Goal: Task Accomplishment & Management: Manage account settings

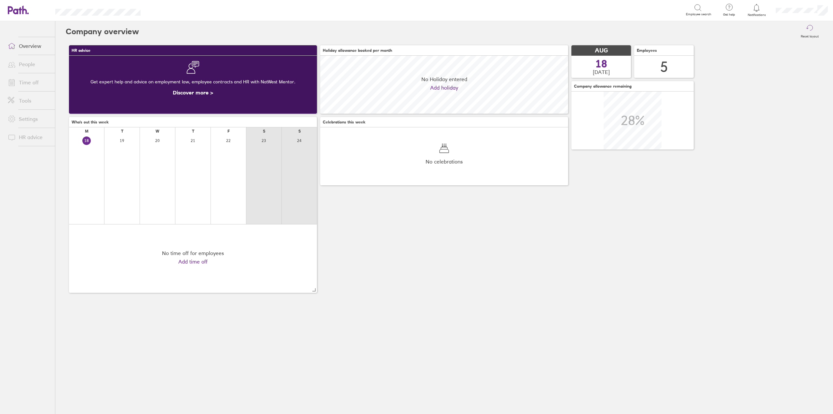
scroll to position [58, 248]
click at [34, 81] on link "Time off" at bounding box center [29, 82] width 52 height 13
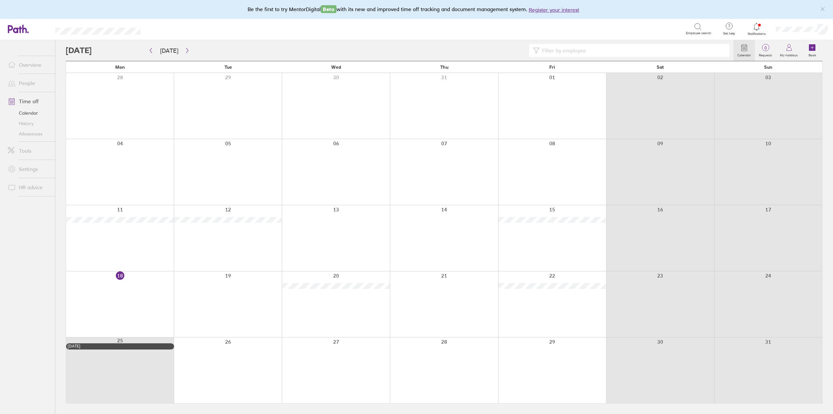
click at [32, 134] on link "Allowances" at bounding box center [29, 134] width 52 height 10
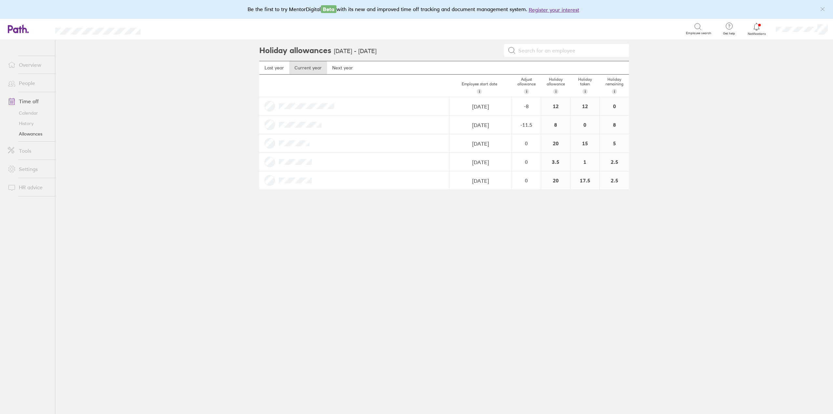
click at [785, 167] on main "Holiday allowances [DATE] - [DATE] Last year Current year Next year Employee st…" at bounding box center [444, 227] width 778 height 374
click at [340, 65] on link "Next year" at bounding box center [342, 67] width 31 height 13
click at [539, 108] on div "-4" at bounding box center [526, 106] width 28 height 6
click at [679, 119] on main "Holiday allowances [DATE] - [DATE] Last year Current year Next year Employee st…" at bounding box center [444, 227] width 778 height 374
click at [689, 151] on main "Holiday allowances [DATE] - [DATE] Last year Current year Next year Employee st…" at bounding box center [444, 227] width 778 height 374
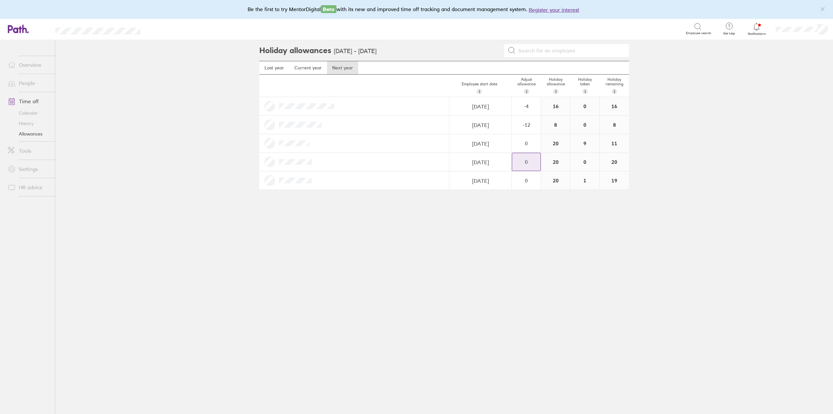
click at [527, 109] on div "0" at bounding box center [526, 106] width 28 height 6
click at [536, 157] on div "+" at bounding box center [535, 158] width 5 height 5
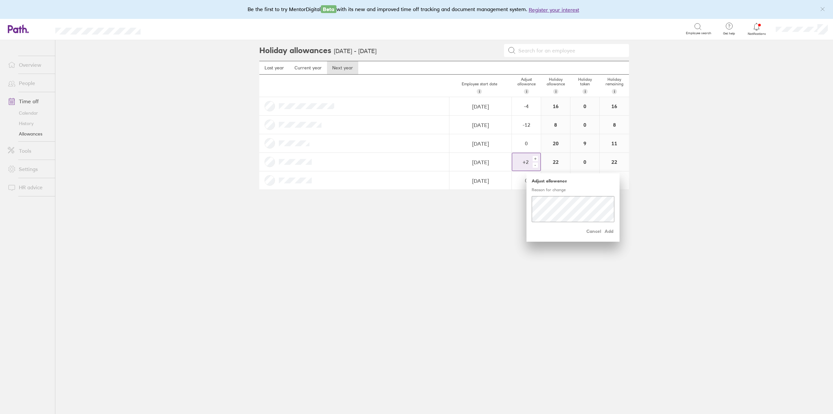
click at [536, 157] on div "+" at bounding box center [535, 158] width 5 height 5
click at [498, 198] on main "Last year Current year Next year Employee start date i The date this employee s…" at bounding box center [444, 130] width 370 height 139
click at [531, 109] on div "0" at bounding box center [526, 106] width 28 height 6
click at [533, 157] on div "+" at bounding box center [535, 158] width 5 height 5
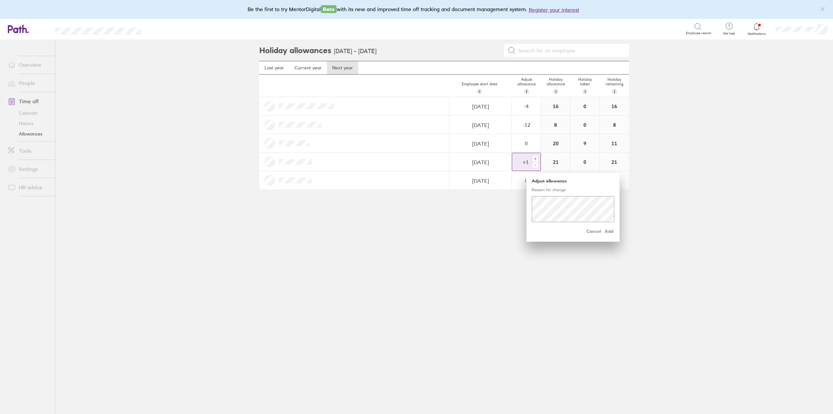
click at [533, 157] on div "+" at bounding box center [535, 158] width 5 height 5
click at [610, 230] on span "Add" at bounding box center [609, 231] width 10 height 10
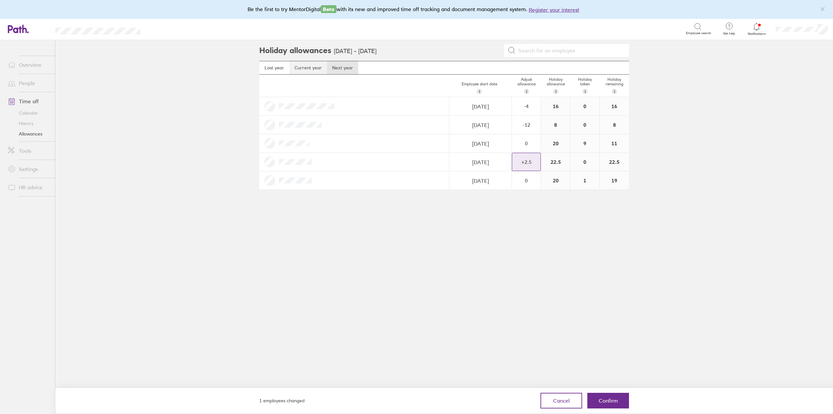
click at [309, 68] on link "Current year" at bounding box center [308, 67] width 38 height 13
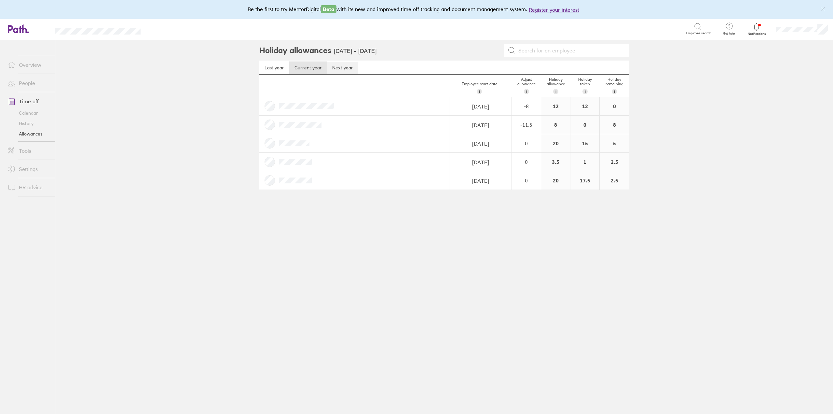
click at [345, 68] on link "Next year" at bounding box center [342, 67] width 31 height 13
click at [524, 109] on div "0" at bounding box center [526, 106] width 28 height 6
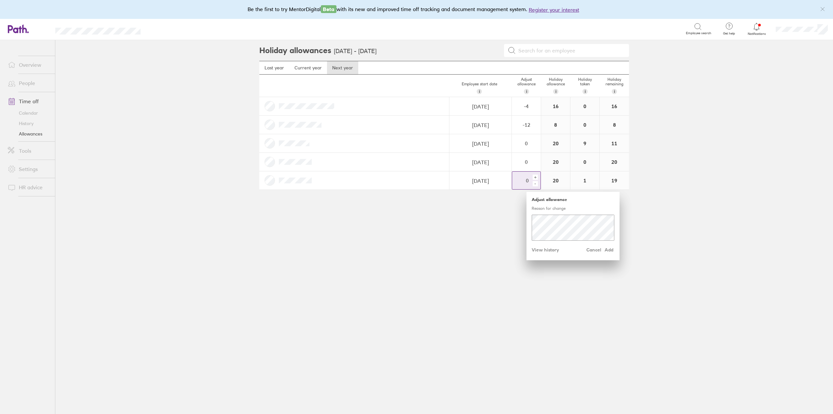
click at [536, 177] on div "+" at bounding box center [535, 176] width 5 height 5
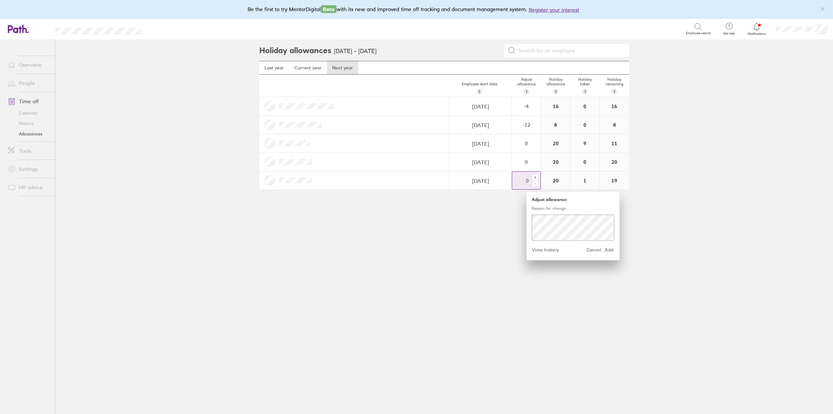
click at [537, 177] on div "+" at bounding box center [535, 176] width 5 height 5
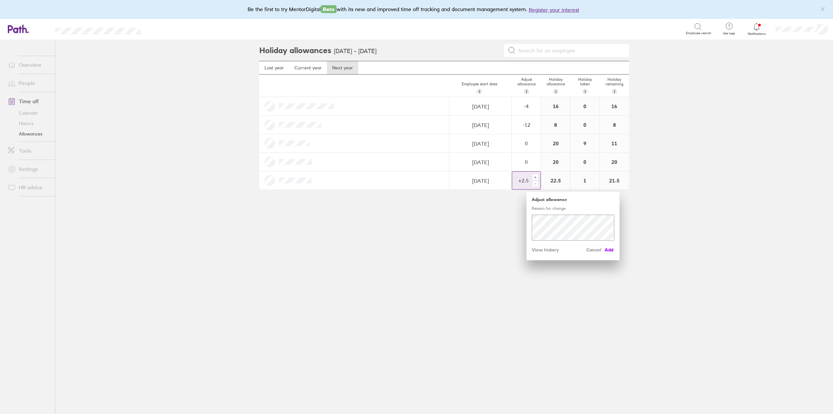
click at [610, 251] on span "Add" at bounding box center [609, 249] width 10 height 10
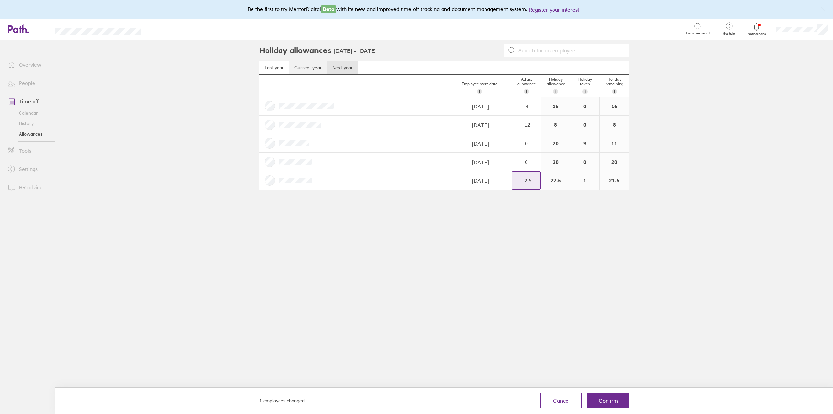
click at [307, 65] on link "Current year" at bounding box center [308, 67] width 38 height 13
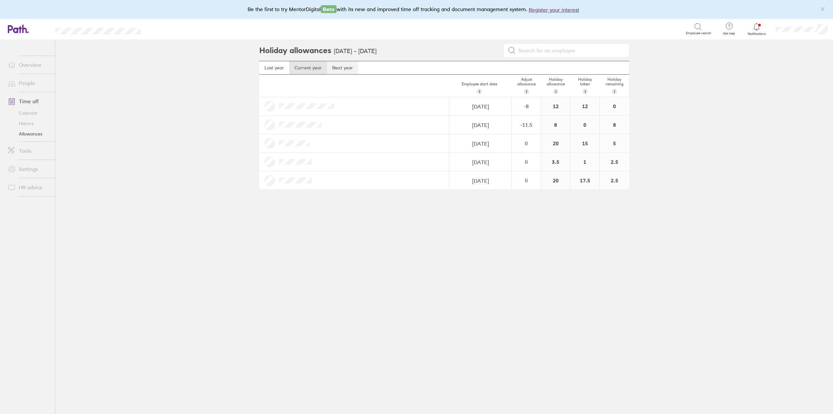
click at [343, 65] on link "Next year" at bounding box center [342, 67] width 31 height 13
click at [527, 109] on div "0" at bounding box center [526, 106] width 28 height 6
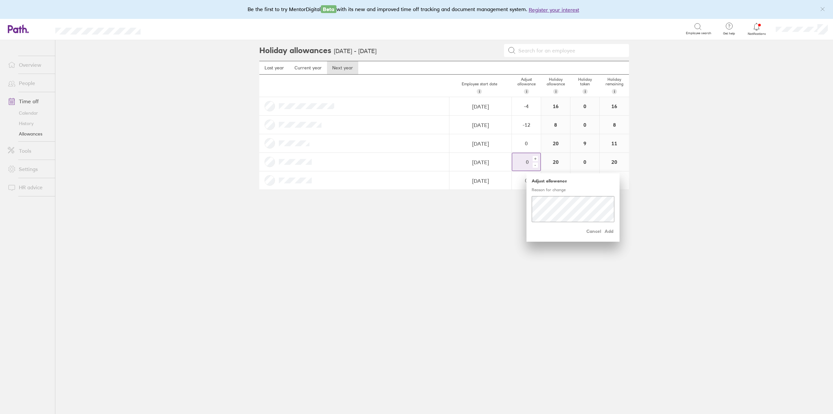
click at [537, 158] on div "+" at bounding box center [535, 158] width 5 height 5
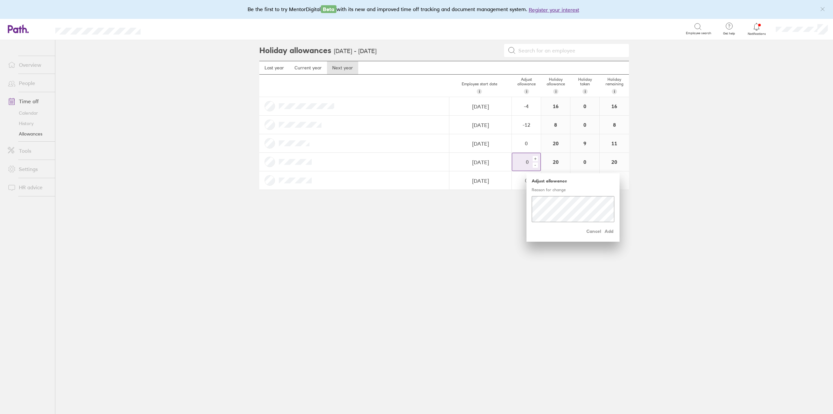
click at [535, 159] on div "+" at bounding box center [535, 158] width 5 height 5
drag, startPoint x: 535, startPoint y: 159, endPoint x: 540, endPoint y: 185, distance: 26.6
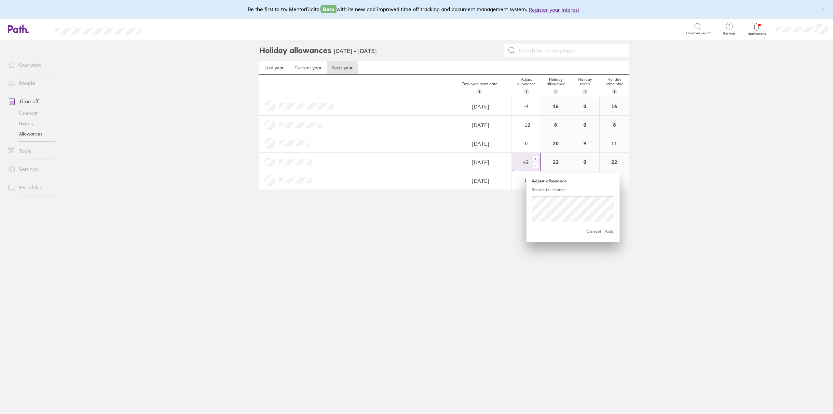
click at [535, 161] on div "+" at bounding box center [535, 158] width 5 height 5
click at [536, 159] on div "+" at bounding box center [535, 158] width 5 height 5
click at [535, 166] on div "-" at bounding box center [535, 164] width 5 height 5
click at [606, 232] on span "Add" at bounding box center [609, 231] width 10 height 10
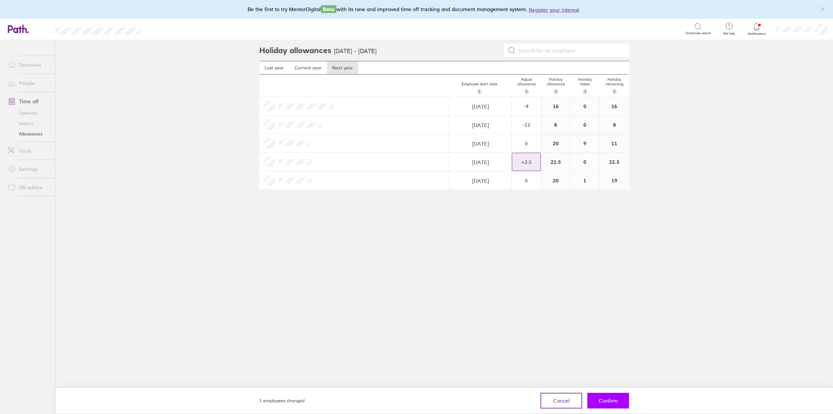
click at [612, 403] on span "Confirm" at bounding box center [608, 400] width 19 height 6
drag, startPoint x: 609, startPoint y: 393, endPoint x: 593, endPoint y: 321, distance: 74.6
click at [608, 391] on div "1 employees changed Cancel Confirm" at bounding box center [444, 400] width 390 height 26
click at [615, 404] on button "Confirm" at bounding box center [608, 400] width 42 height 16
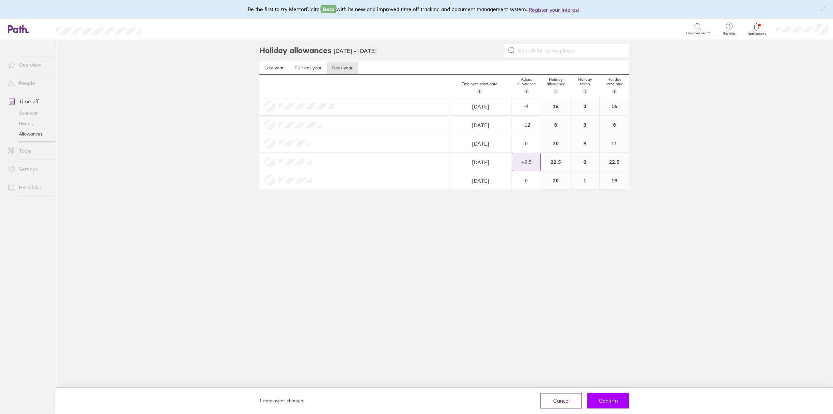
click at [615, 404] on button "Confirm" at bounding box center [608, 400] width 42 height 16
click at [641, 298] on main "Holiday allowances [DATE] - [DATE] Last year Current year Next year Employee st…" at bounding box center [444, 227] width 778 height 374
click at [609, 400] on span "Confirm" at bounding box center [608, 400] width 19 height 6
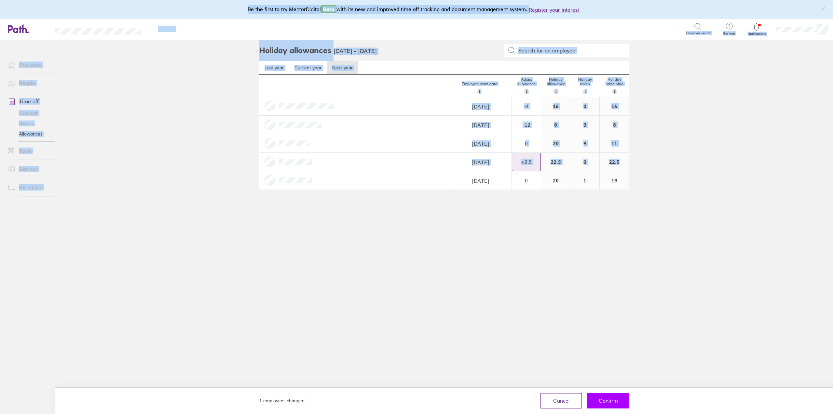
click at [609, 400] on div "Holiday allowances [DATE] - [DATE] Last year Current year Next year Employee st…" at bounding box center [444, 227] width 390 height 374
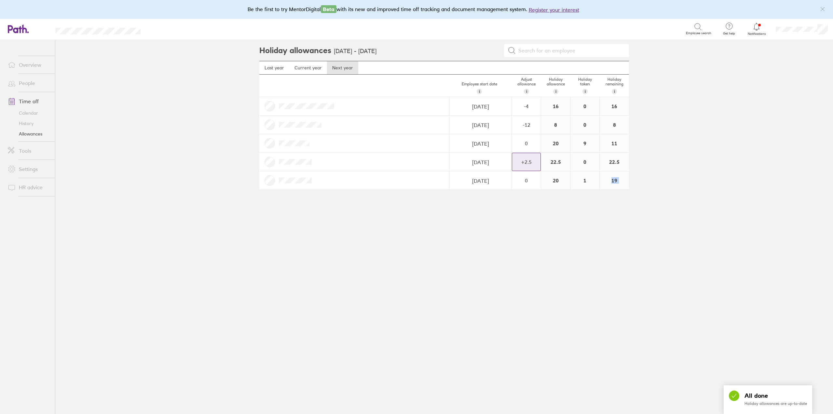
click at [609, 400] on div "Holiday allowances [DATE] - [DATE] Last year Current year Next year Employee st…" at bounding box center [444, 227] width 390 height 374
click at [529, 109] on div "0" at bounding box center [526, 106] width 28 height 6
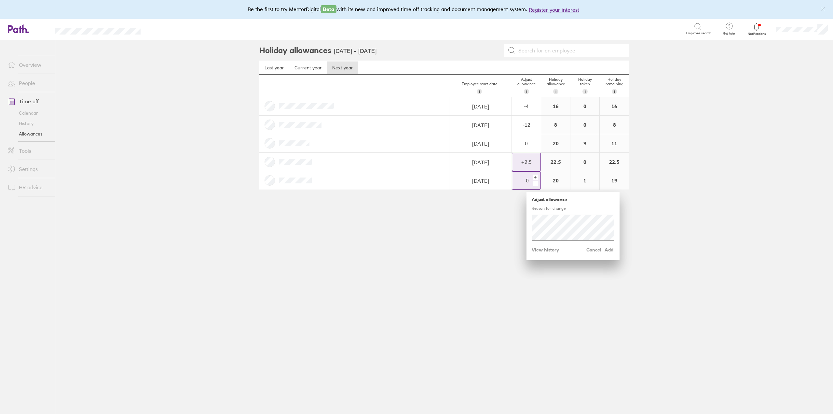
click at [537, 178] on div "+" at bounding box center [535, 176] width 5 height 5
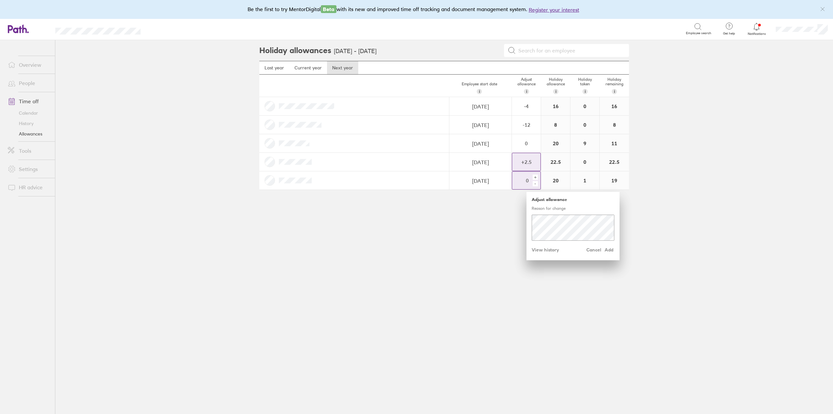
click at [537, 178] on div "+" at bounding box center [535, 176] width 5 height 5
click at [536, 176] on div "+" at bounding box center [535, 176] width 5 height 5
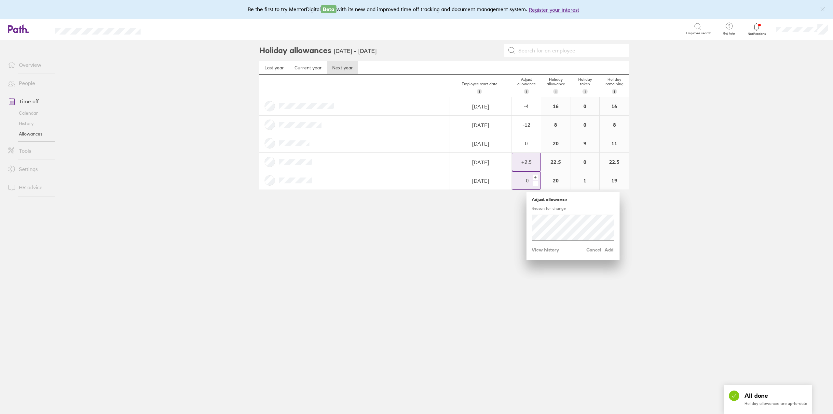
click at [536, 176] on div "+" at bounding box center [535, 176] width 5 height 5
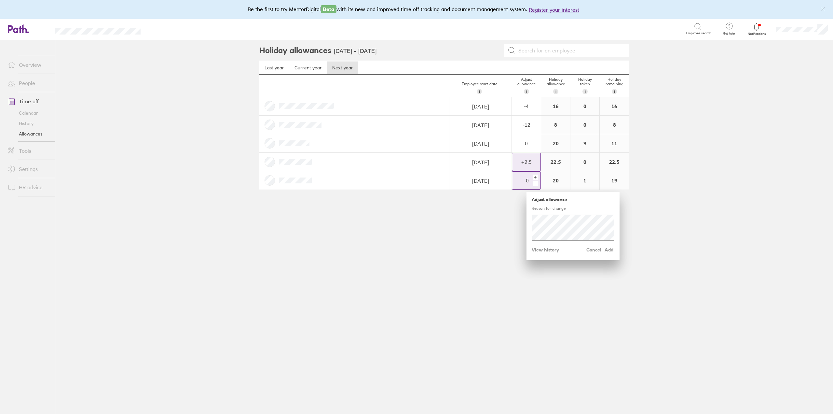
click at [536, 176] on div "+" at bounding box center [535, 176] width 5 height 5
click at [535, 176] on div "+" at bounding box center [535, 176] width 5 height 5
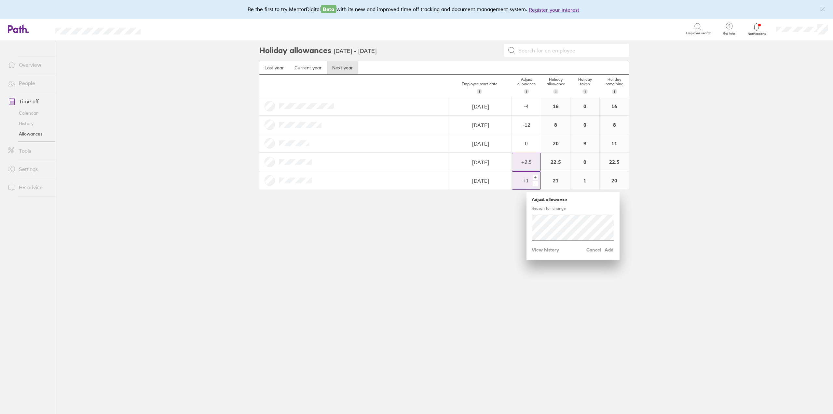
click at [535, 176] on div "+" at bounding box center [535, 176] width 5 height 5
click at [609, 250] on span "Add" at bounding box center [609, 249] width 10 height 10
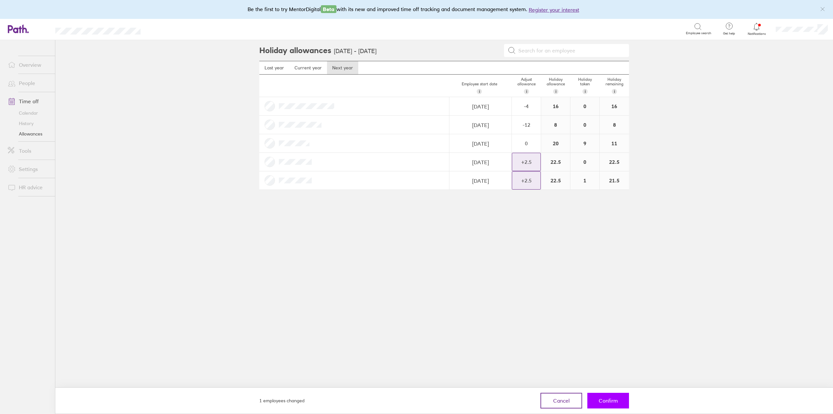
click at [608, 397] on button "Confirm" at bounding box center [608, 400] width 42 height 16
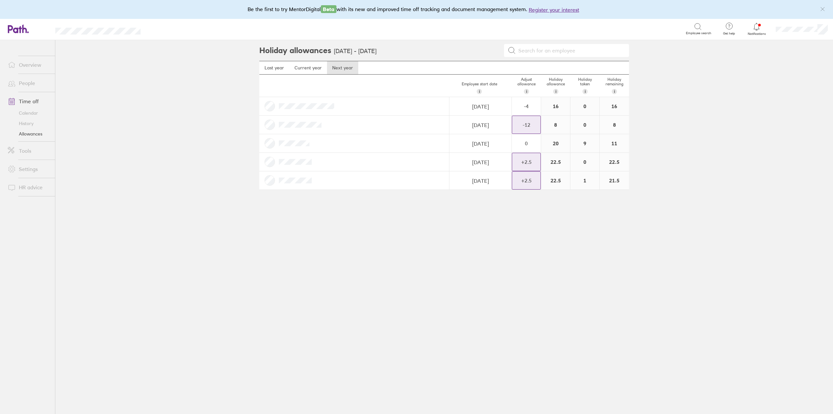
click at [532, 115] on div "-12" at bounding box center [526, 106] width 28 height 18
click at [535, 121] on div "+" at bounding box center [535, 121] width 5 height 5
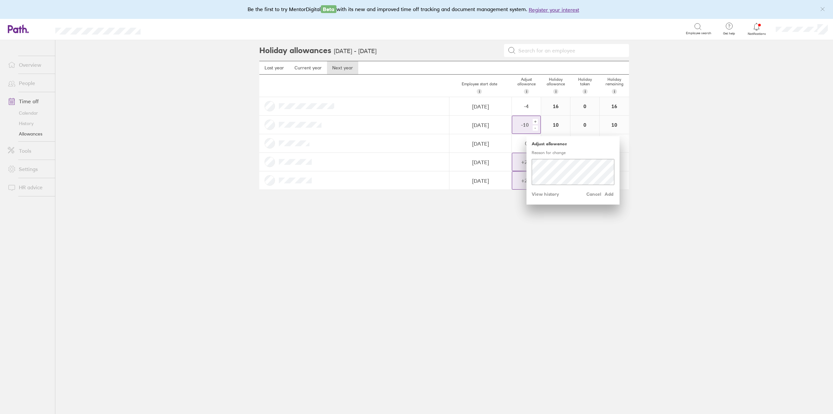
click at [535, 121] on div "+" at bounding box center [535, 121] width 5 height 5
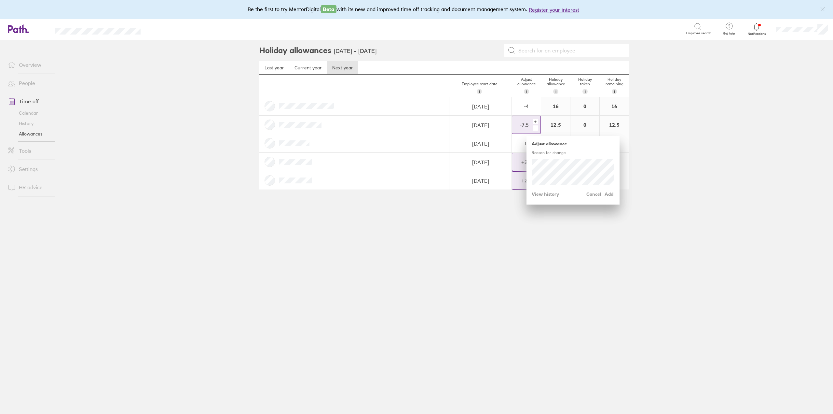
click at [535, 121] on div "+" at bounding box center [535, 121] width 5 height 5
click at [536, 120] on div "+" at bounding box center [535, 121] width 5 height 5
drag, startPoint x: 536, startPoint y: 120, endPoint x: 530, endPoint y: 126, distance: 7.8
click at [535, 120] on div "+" at bounding box center [535, 121] width 5 height 5
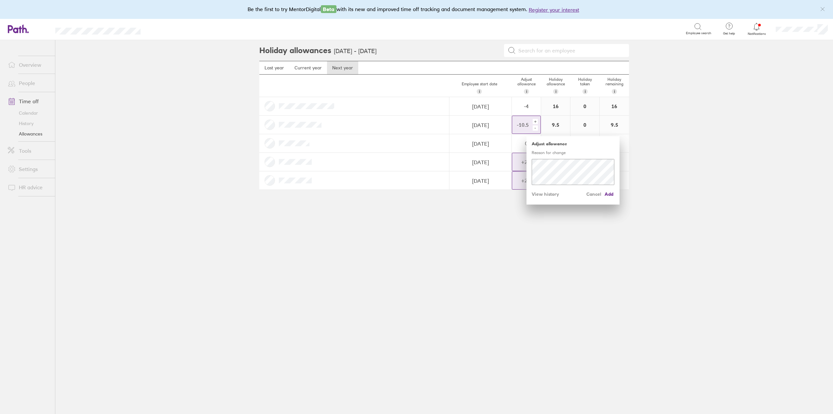
click at [534, 120] on div "+" at bounding box center [535, 121] width 5 height 5
click at [536, 120] on div "+" at bounding box center [535, 121] width 5 height 5
click at [537, 121] on div "+" at bounding box center [535, 121] width 5 height 5
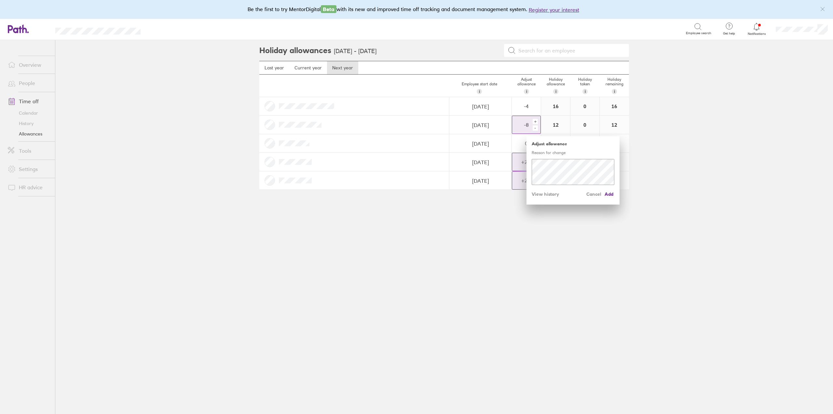
click at [537, 121] on div "+" at bounding box center [535, 121] width 5 height 5
click at [607, 193] on span "Add" at bounding box center [609, 194] width 10 height 10
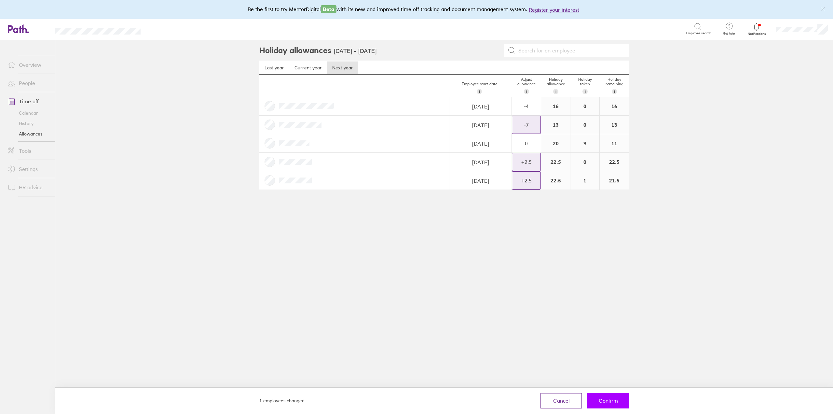
click at [600, 403] on span "Confirm" at bounding box center [608, 400] width 19 height 6
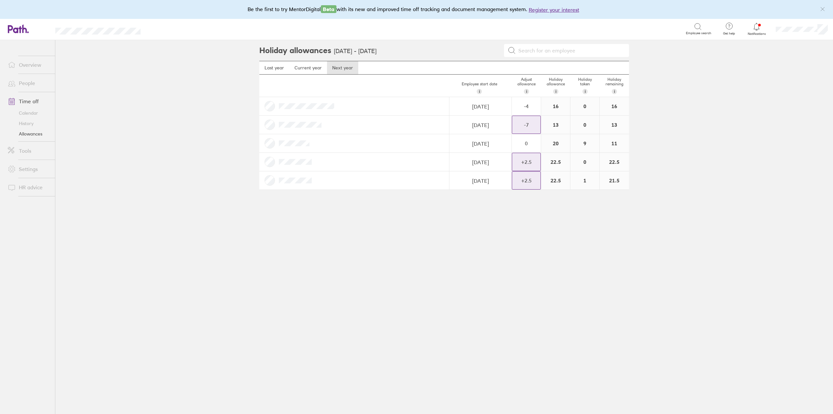
click at [465, 292] on div "Holiday allowances [DATE] - [DATE] Last year Current year Next year Employee st…" at bounding box center [444, 227] width 390 height 374
click at [33, 116] on link "Calendar" at bounding box center [29, 113] width 52 height 10
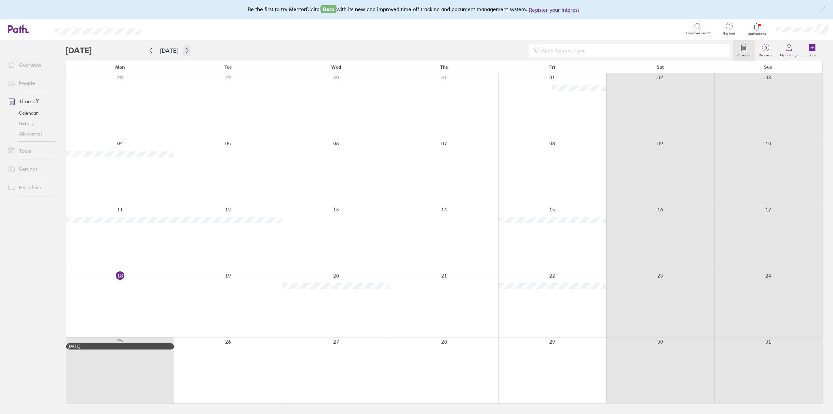
click at [185, 48] on icon "button" at bounding box center [187, 50] width 5 height 5
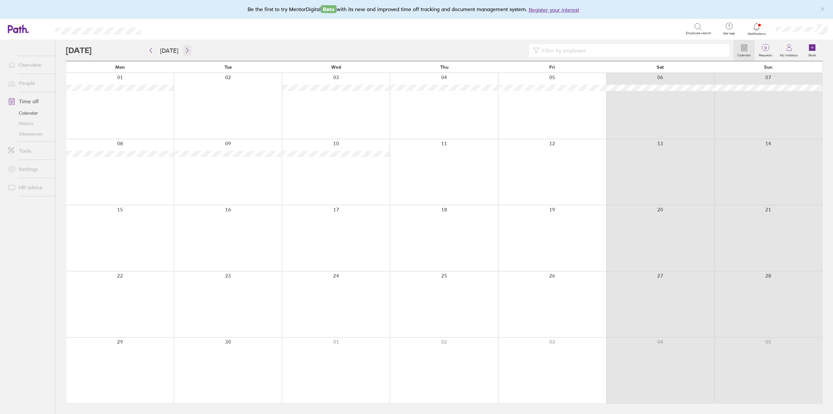
click at [185, 48] on icon "button" at bounding box center [187, 50] width 5 height 5
click at [451, 380] on div at bounding box center [444, 370] width 108 height 66
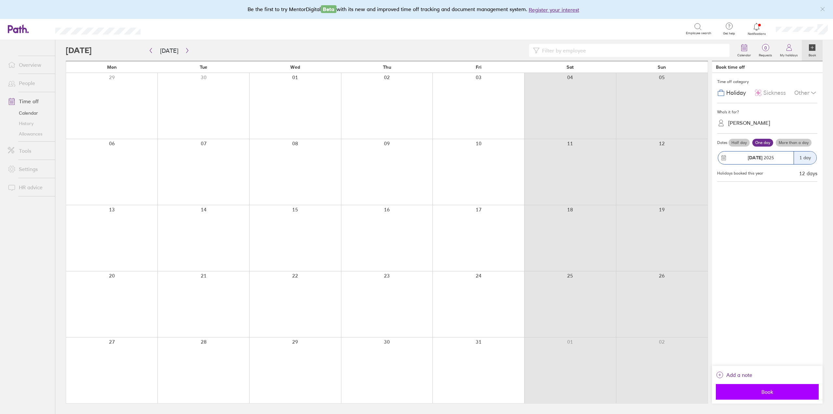
click at [783, 393] on span "Book" at bounding box center [767, 392] width 94 height 6
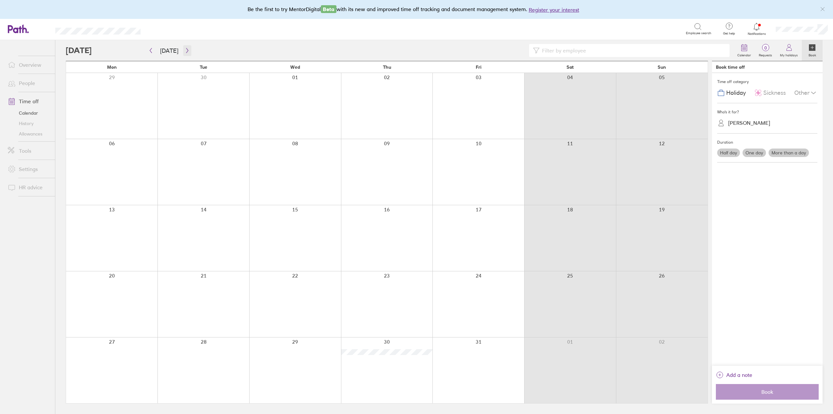
click at [188, 52] on button "button" at bounding box center [187, 50] width 8 height 11
click at [183, 54] on button "button" at bounding box center [187, 50] width 8 height 11
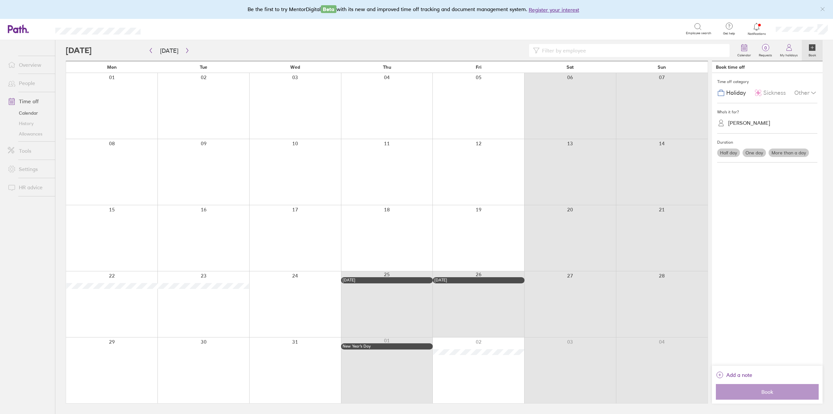
click at [373, 103] on div at bounding box center [387, 106] width 92 height 66
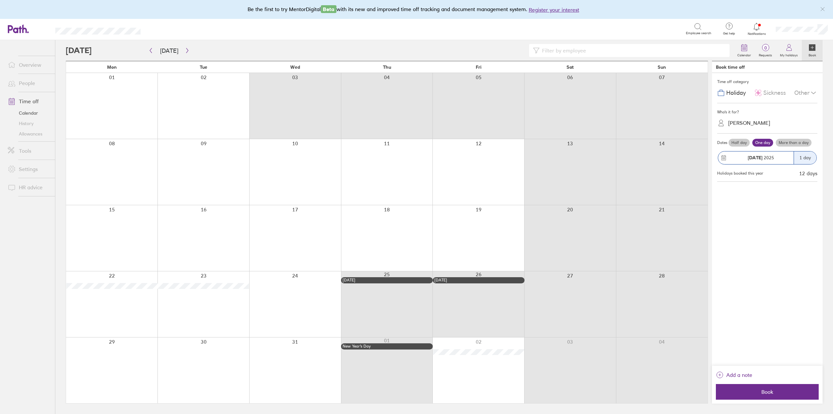
drag, startPoint x: 286, startPoint y: 111, endPoint x: 473, endPoint y: 115, distance: 187.8
click at [473, 115] on div at bounding box center [387, 106] width 642 height 66
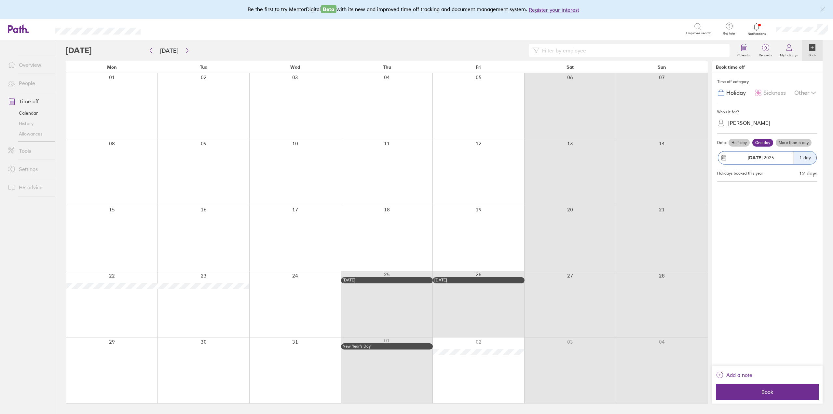
drag, startPoint x: 308, startPoint y: 100, endPoint x: 504, endPoint y: 97, distance: 196.9
click at [504, 97] on div at bounding box center [387, 106] width 642 height 66
click at [794, 143] on label "More than a day" at bounding box center [794, 143] width 36 height 8
click at [0, 0] on input "More than a day" at bounding box center [0, 0] width 0 height 0
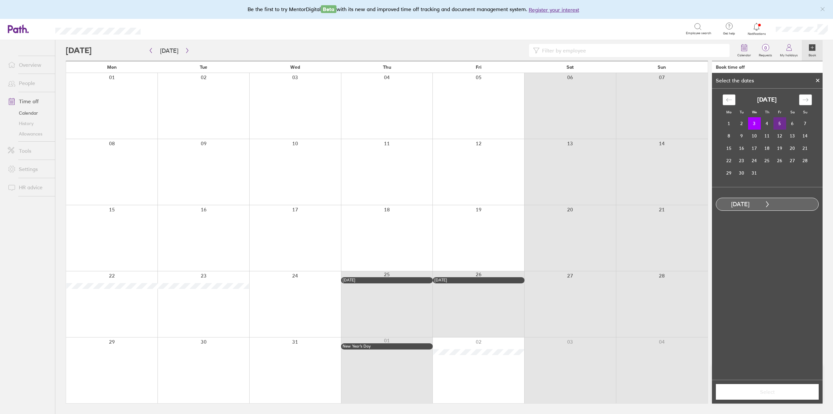
drag, startPoint x: 759, startPoint y: 121, endPoint x: 786, endPoint y: 126, distance: 27.3
click at [786, 126] on tr "1 2 3 4 5 6 7" at bounding box center [767, 123] width 89 height 12
click at [784, 125] on td "5" at bounding box center [779, 123] width 13 height 12
click at [778, 397] on button "Select" at bounding box center [767, 392] width 103 height 16
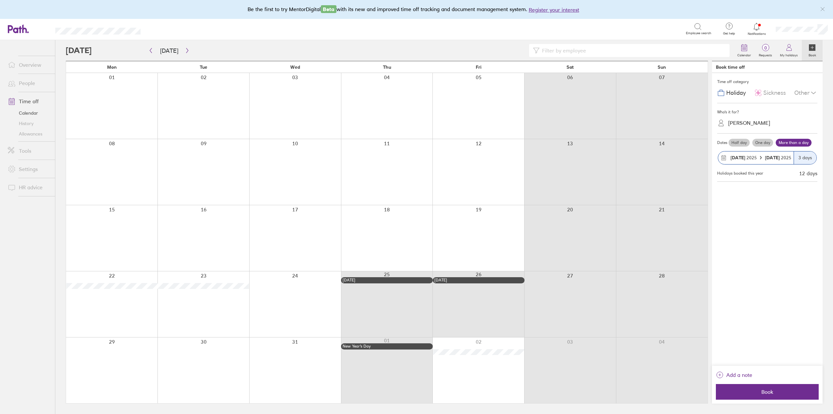
click at [134, 169] on div at bounding box center [111, 172] width 91 height 66
click at [794, 391] on span "Book" at bounding box center [767, 392] width 94 height 6
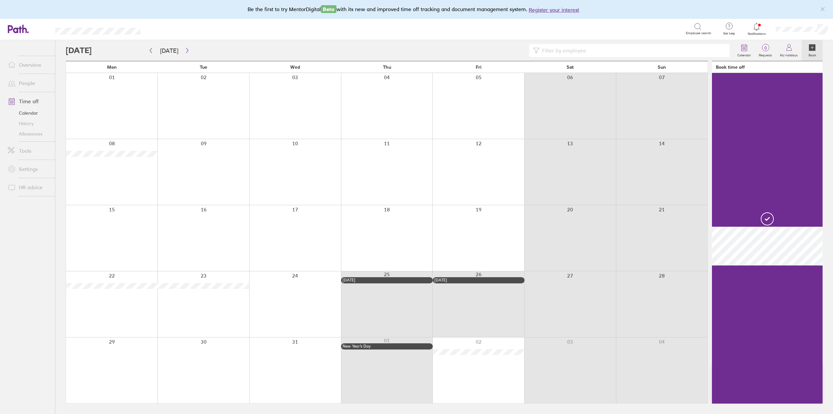
click at [311, 163] on div at bounding box center [295, 172] width 92 height 66
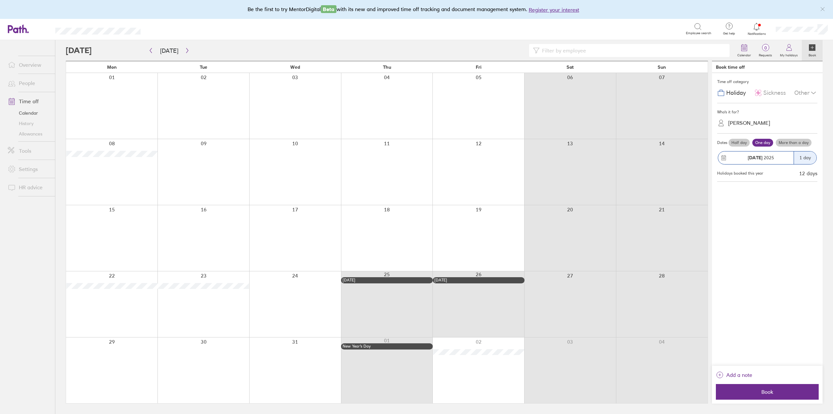
click at [791, 139] on label "More than a day" at bounding box center [794, 143] width 36 height 8
click at [0, 0] on input "More than a day" at bounding box center [0, 0] width 0 height 0
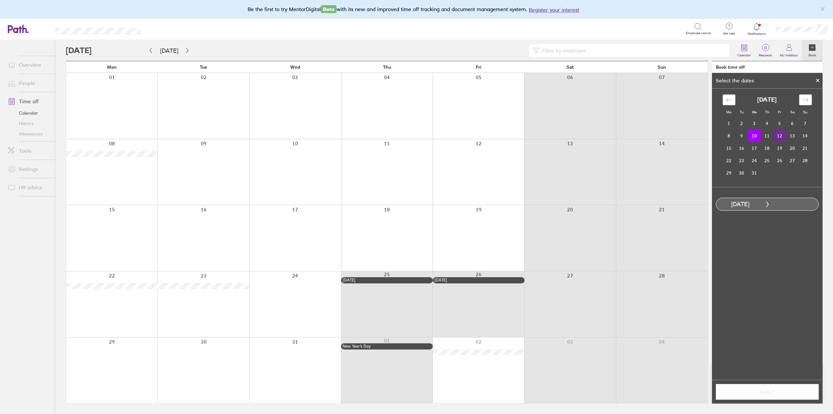
click at [782, 134] on td "12" at bounding box center [779, 136] width 13 height 12
click at [795, 391] on span "Select" at bounding box center [767, 392] width 94 height 6
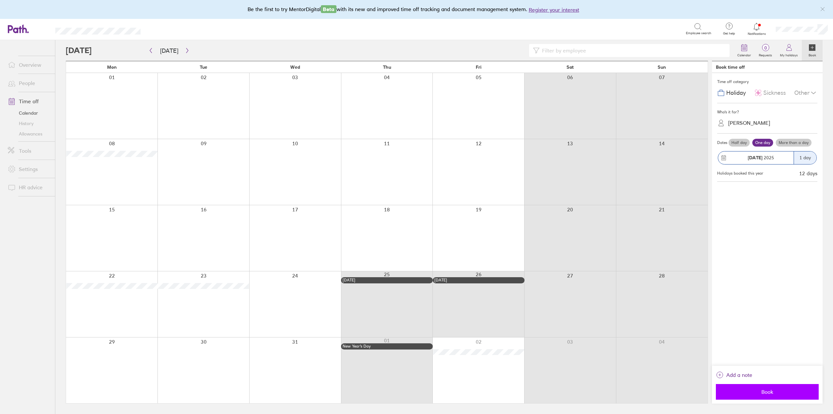
click at [770, 398] on button "Book" at bounding box center [767, 392] width 103 height 16
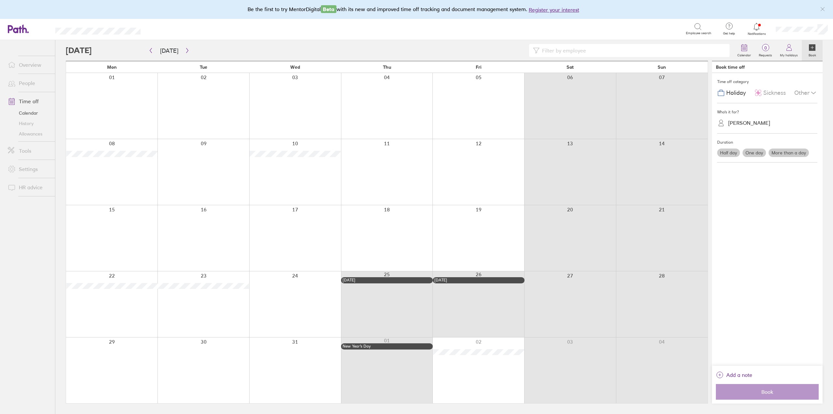
click at [356, 86] on div at bounding box center [387, 106] width 92 height 66
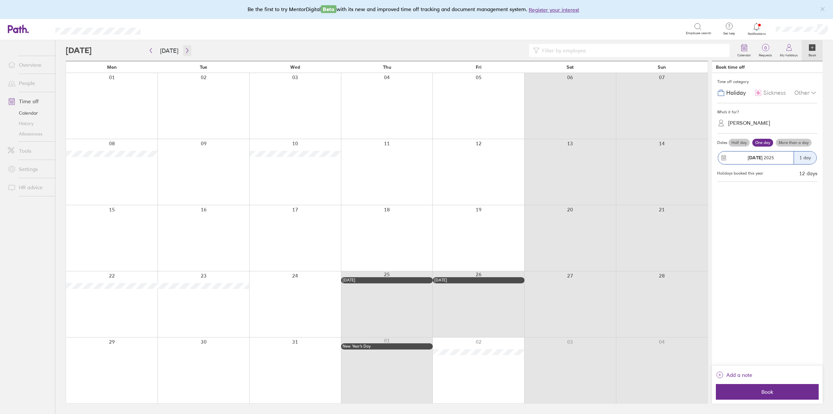
click at [183, 51] on button "button" at bounding box center [187, 50] width 8 height 11
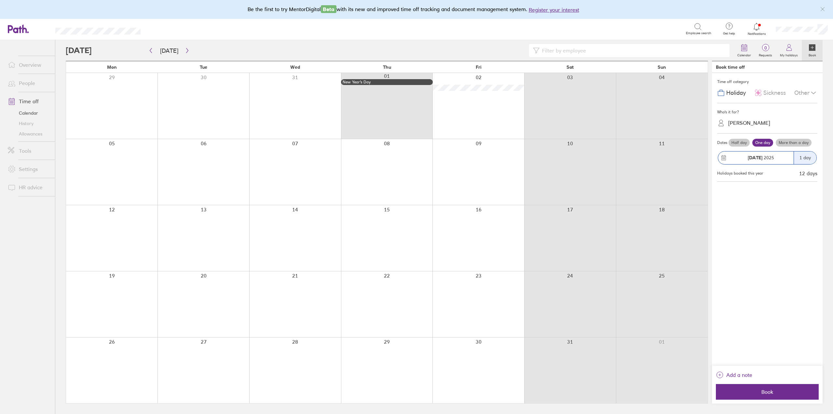
click at [170, 372] on div at bounding box center [203, 370] width 92 height 66
click at [105, 366] on div at bounding box center [111, 370] width 91 height 66
click at [791, 391] on span "Book" at bounding box center [767, 392] width 94 height 6
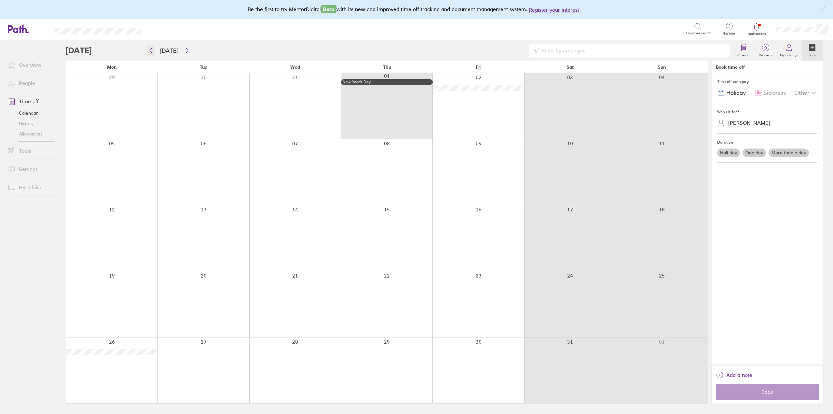
click at [148, 46] on button "button" at bounding box center [151, 50] width 8 height 11
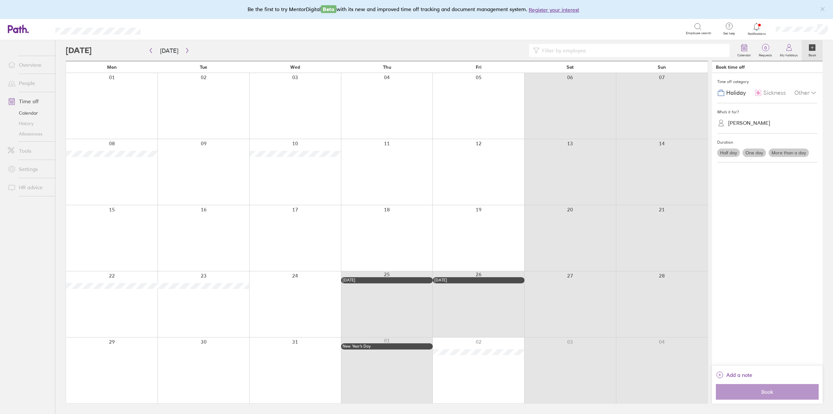
click at [365, 102] on div at bounding box center [387, 106] width 92 height 66
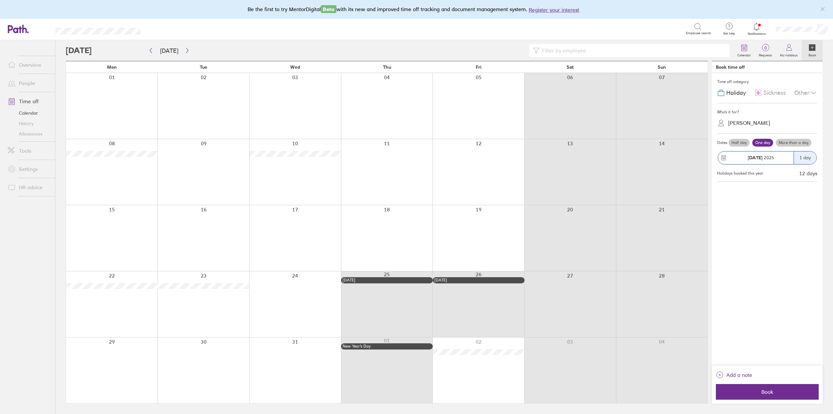
click at [797, 141] on label "More than a day" at bounding box center [794, 143] width 36 height 8
click at [0, 0] on input "More than a day" at bounding box center [0, 0] width 0 height 0
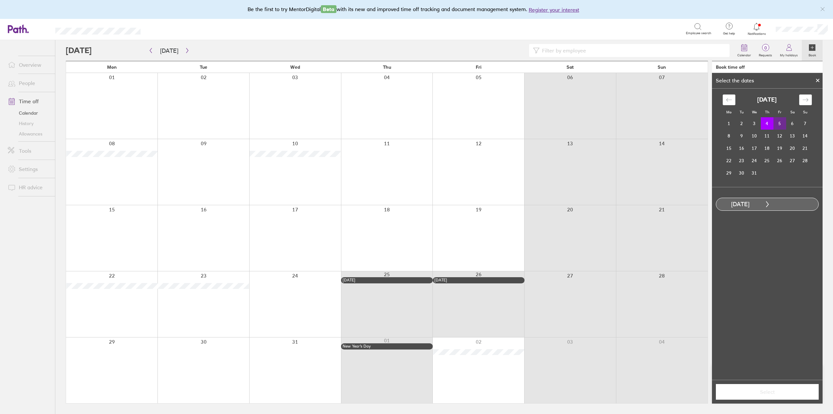
click at [778, 125] on td "5" at bounding box center [779, 123] width 13 height 12
click at [782, 390] on span "Select" at bounding box center [767, 392] width 94 height 6
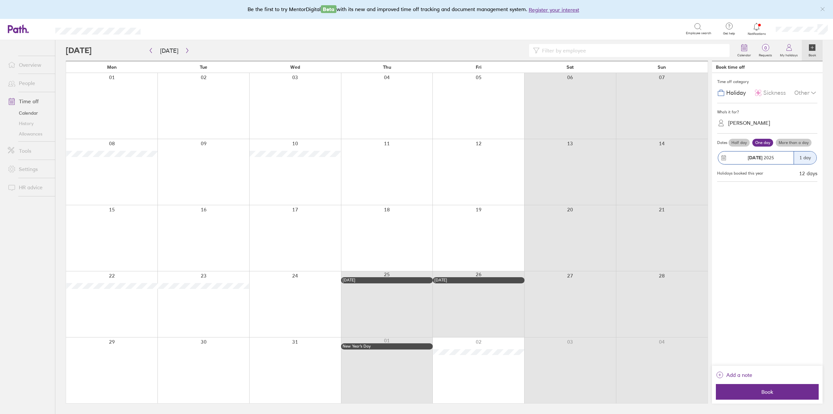
click at [782, 390] on span "Book" at bounding box center [767, 392] width 94 height 6
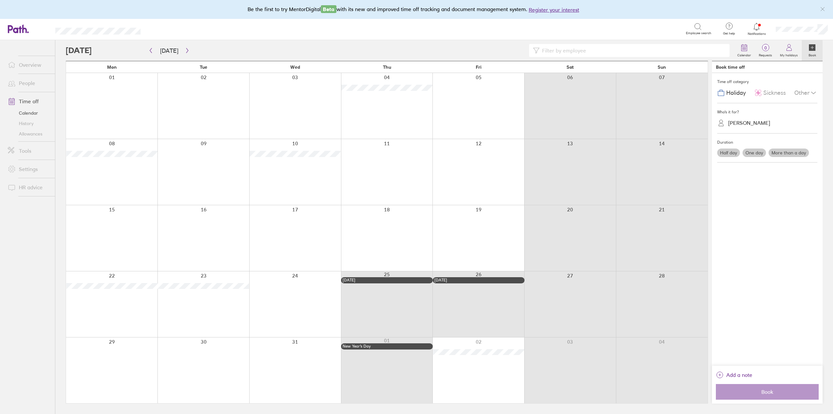
click at [34, 135] on link "Allowances" at bounding box center [29, 134] width 52 height 10
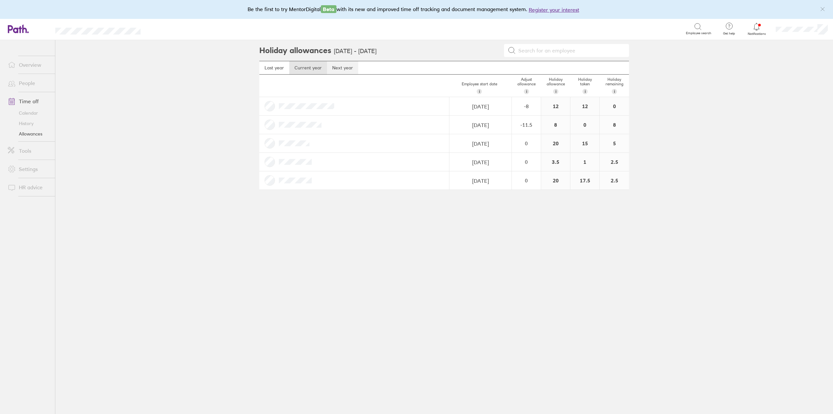
click at [341, 69] on link "Next year" at bounding box center [342, 67] width 31 height 13
click at [23, 111] on link "Calendar" at bounding box center [29, 113] width 52 height 10
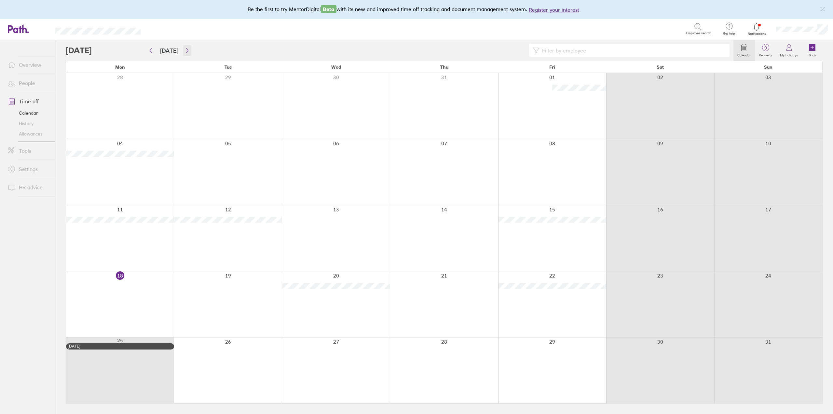
click at [186, 52] on icon "button" at bounding box center [187, 50] width 2 height 5
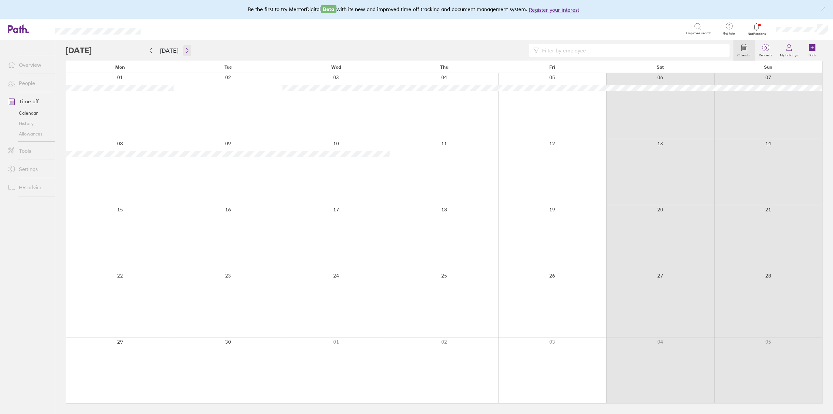
click at [186, 52] on icon "button" at bounding box center [187, 50] width 5 height 5
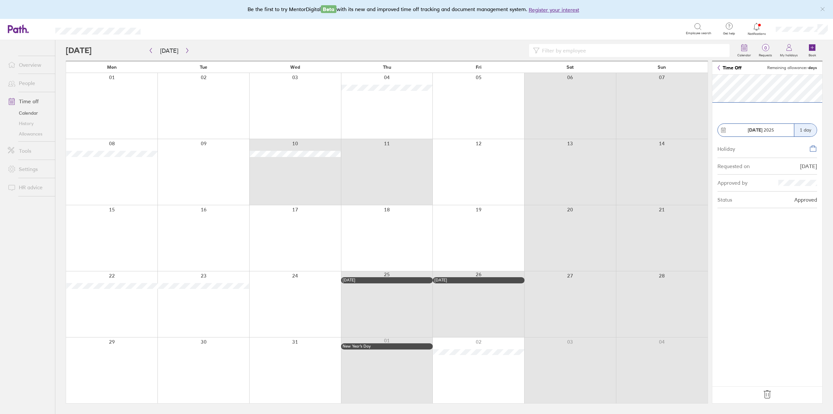
click at [342, 158] on div "08 09 10 11 12 13 14" at bounding box center [387, 172] width 642 height 66
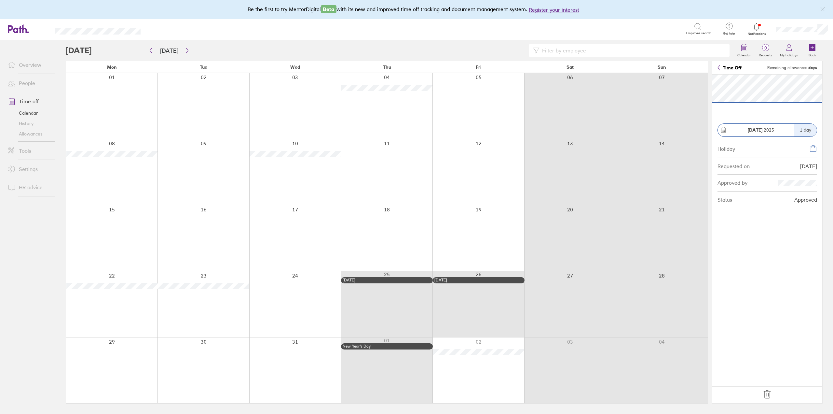
click at [769, 398] on icon at bounding box center [767, 394] width 10 height 10
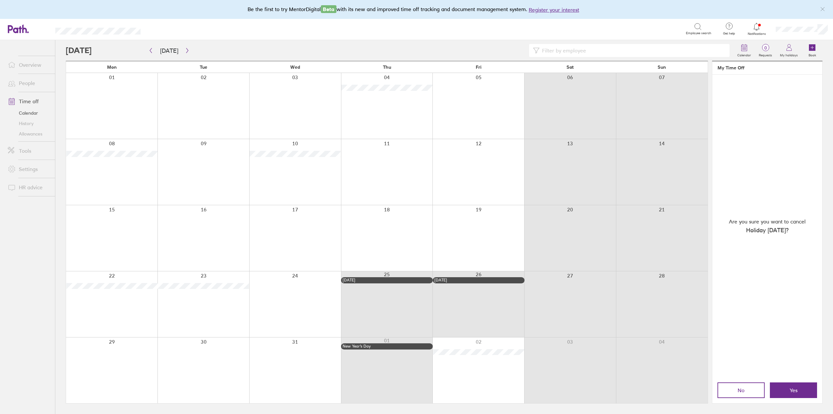
drag, startPoint x: 789, startPoint y: 389, endPoint x: 787, endPoint y: 404, distance: 14.8
click at [790, 389] on span "Yes" at bounding box center [794, 390] width 8 height 6
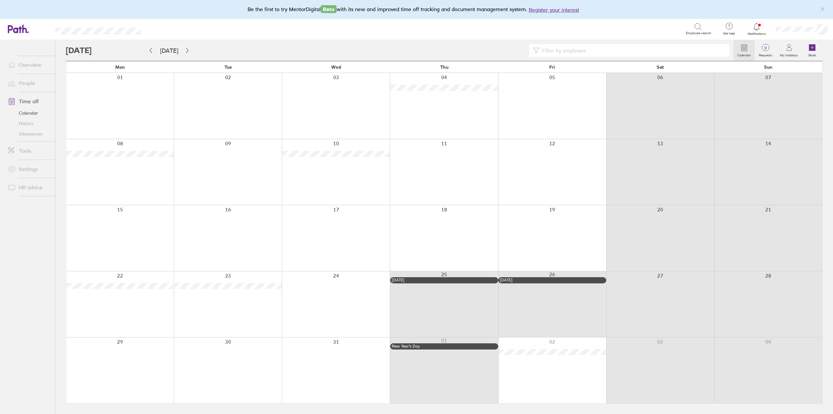
click at [452, 163] on div at bounding box center [444, 172] width 108 height 66
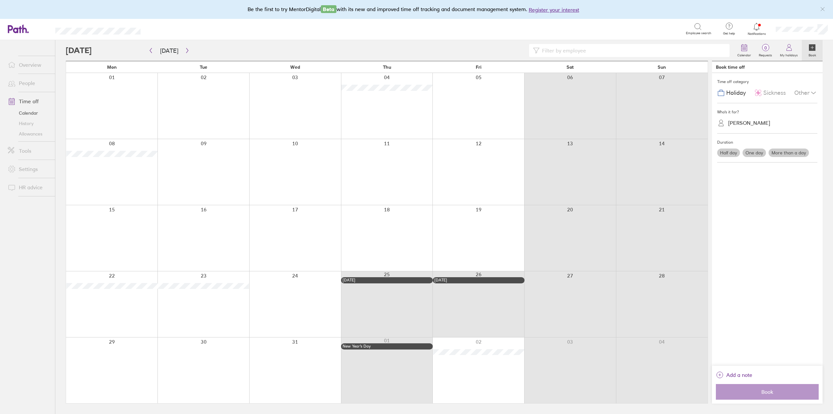
click at [460, 115] on div at bounding box center [478, 106] width 92 height 66
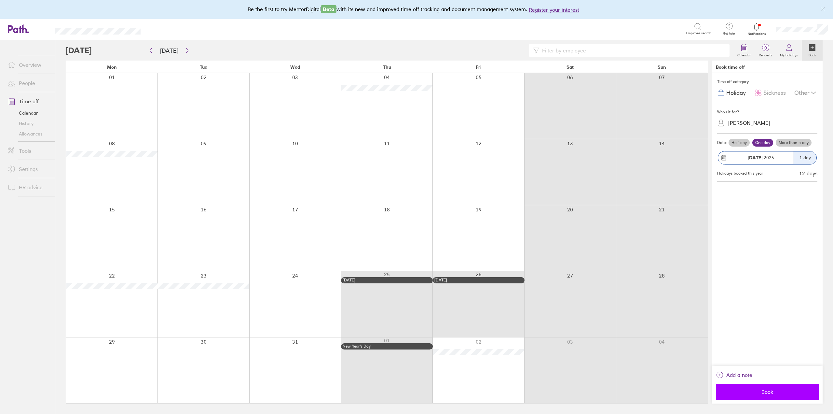
click at [785, 392] on span "Book" at bounding box center [767, 392] width 94 height 6
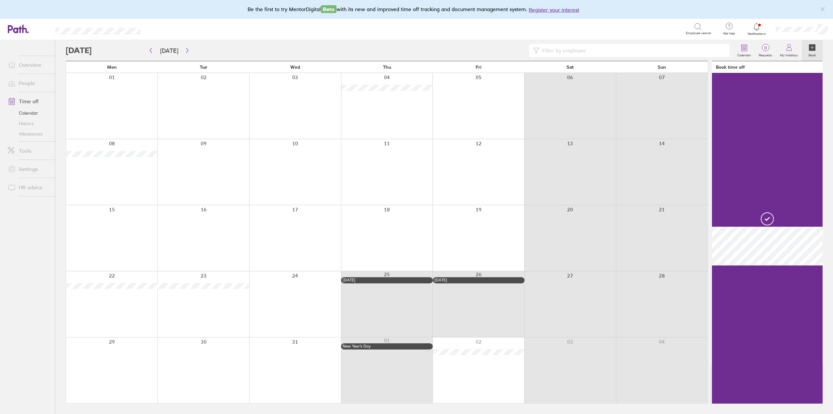
click at [375, 181] on div at bounding box center [387, 172] width 92 height 66
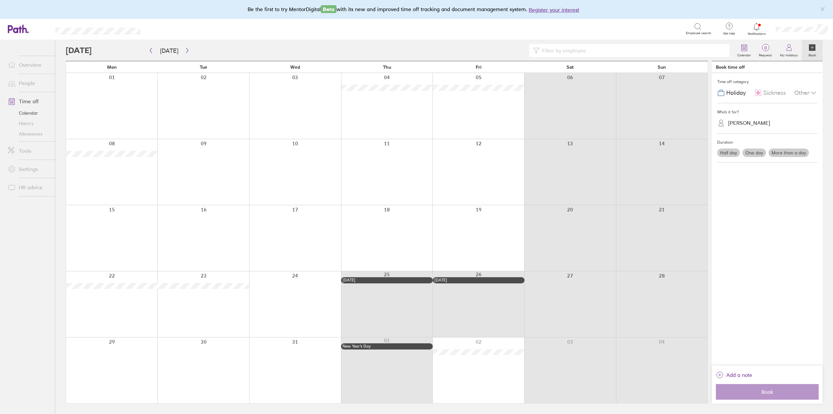
click at [375, 181] on div at bounding box center [387, 172] width 92 height 66
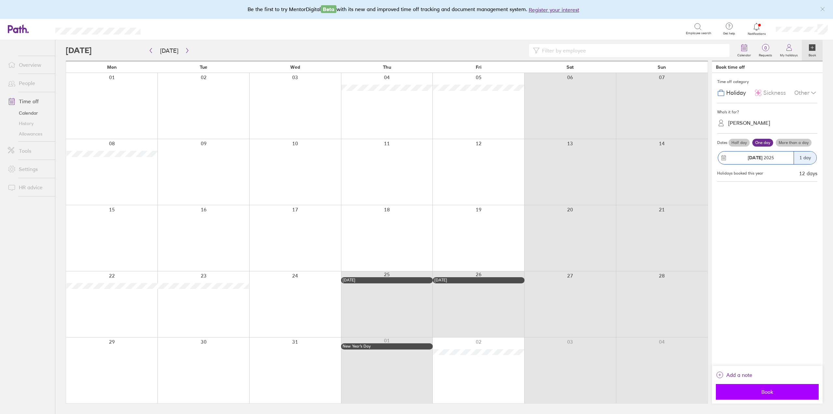
click at [775, 393] on span "Book" at bounding box center [767, 392] width 94 height 6
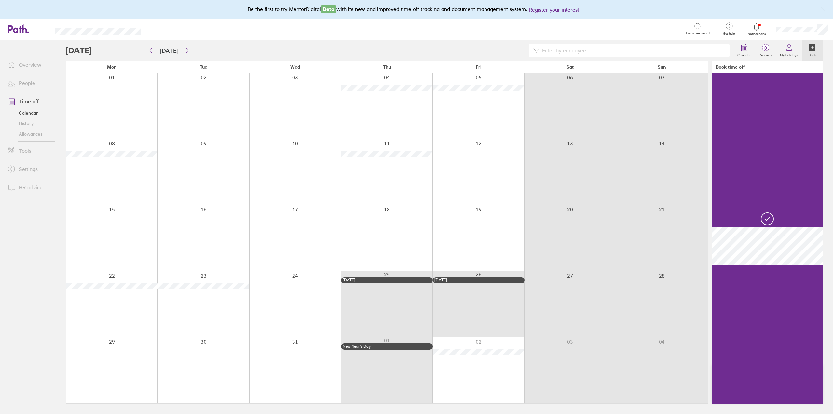
drag, startPoint x: 492, startPoint y: 142, endPoint x: 488, endPoint y: 152, distance: 11.1
click at [492, 143] on div at bounding box center [478, 172] width 92 height 66
click at [487, 153] on div at bounding box center [478, 172] width 92 height 66
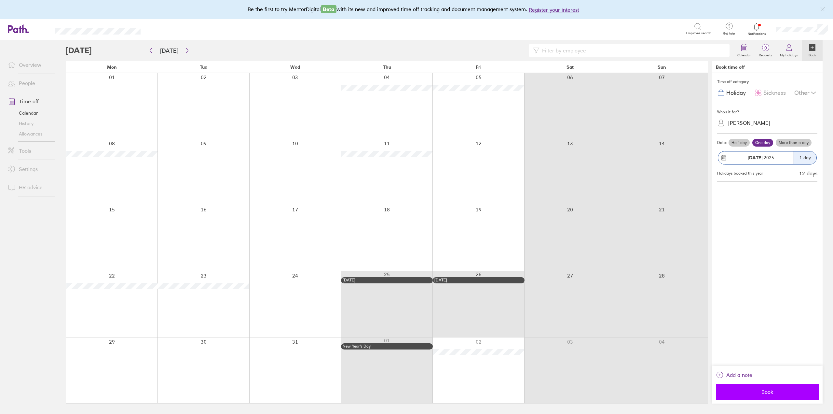
click at [785, 391] on span "Book" at bounding box center [767, 392] width 94 height 6
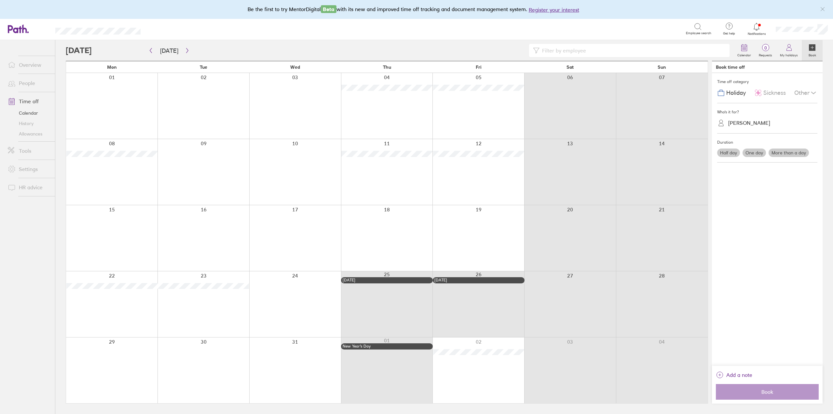
click at [828, 10] on div "Be the first to try MentorDigital Beta with its new and improved time off track…" at bounding box center [416, 9] width 833 height 19
click at [821, 10] on icon "link" at bounding box center [822, 9] width 5 height 5
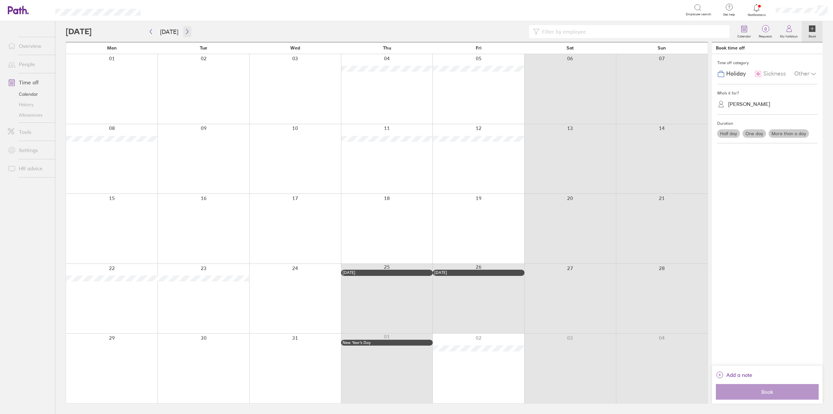
click at [187, 32] on icon "button" at bounding box center [187, 31] width 5 height 5
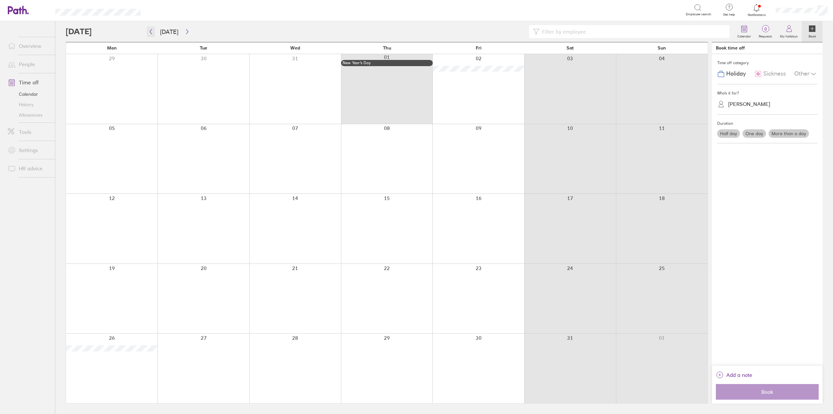
click at [147, 31] on button "button" at bounding box center [151, 31] width 8 height 11
